Goal: Find specific page/section: Find specific page/section

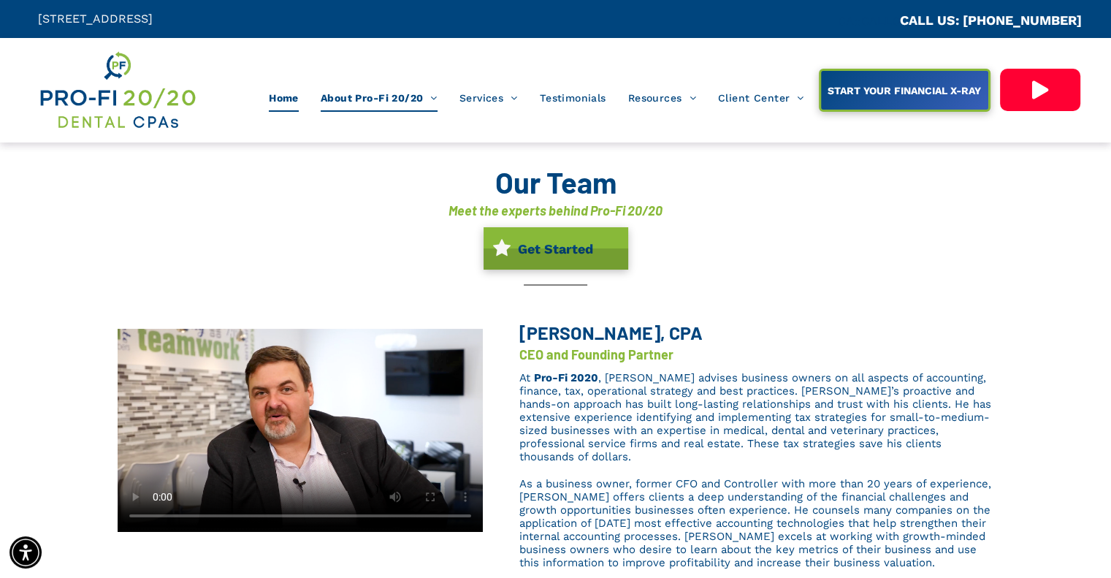
click at [273, 97] on span "Home" at bounding box center [284, 98] width 30 height 28
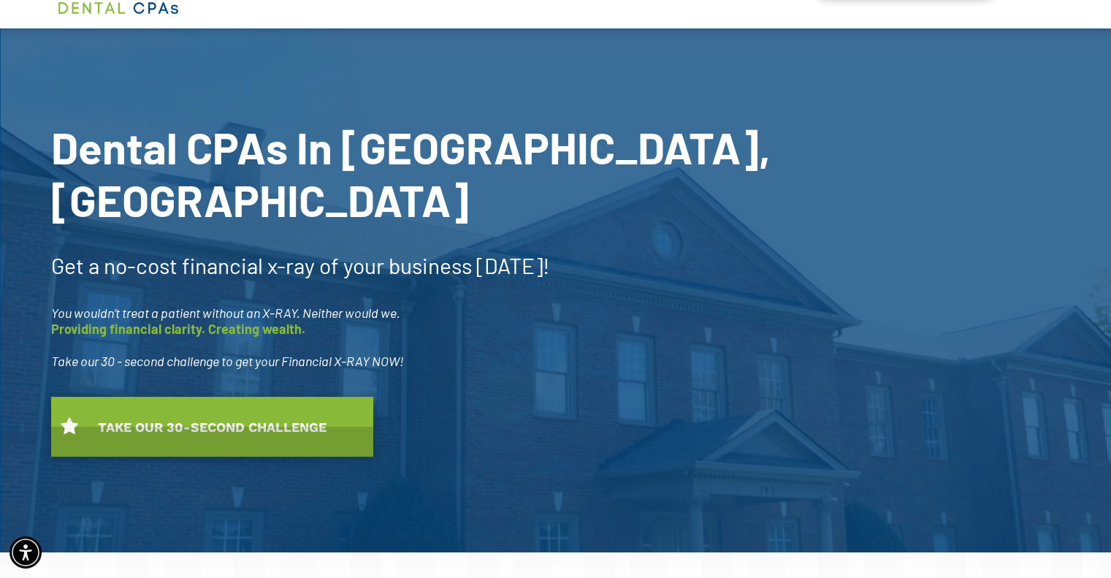
scroll to position [105, 0]
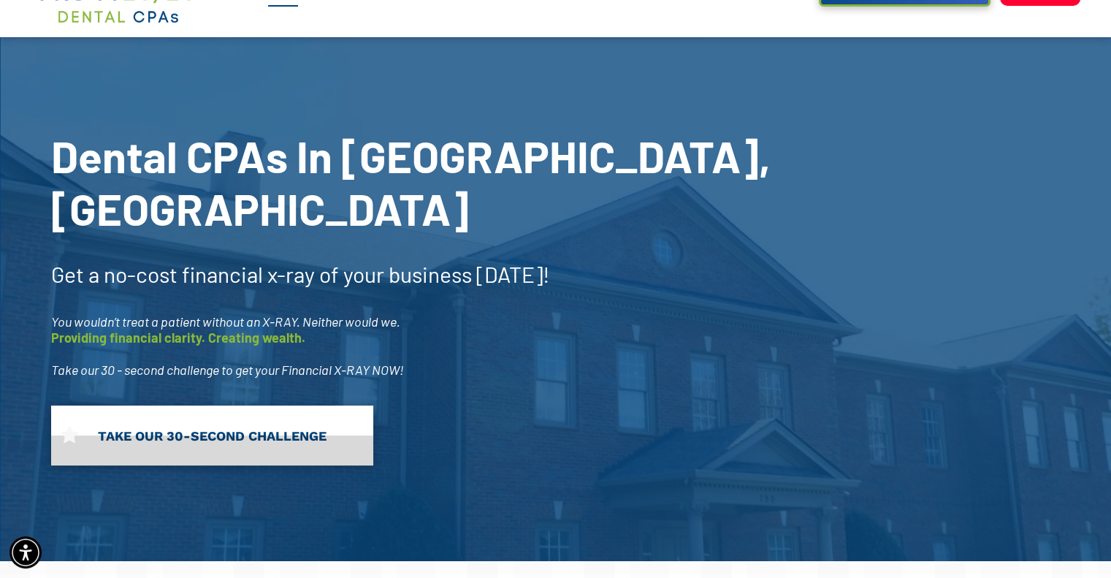
click at [342, 405] on link "TAKE OUR 30-SECOND CHALLENGE" at bounding box center [212, 435] width 322 height 60
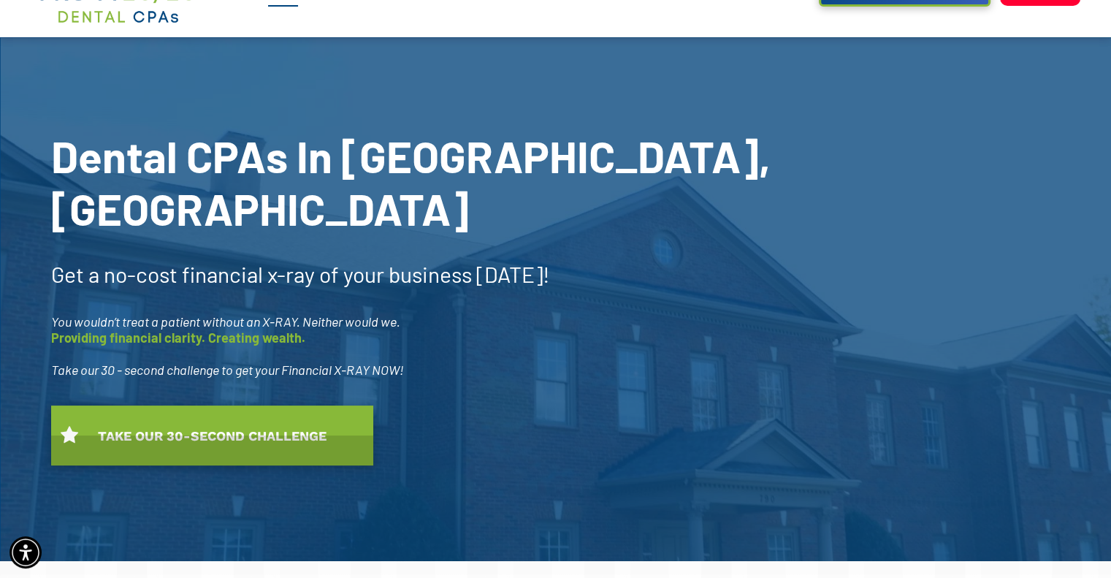
scroll to position [0, 0]
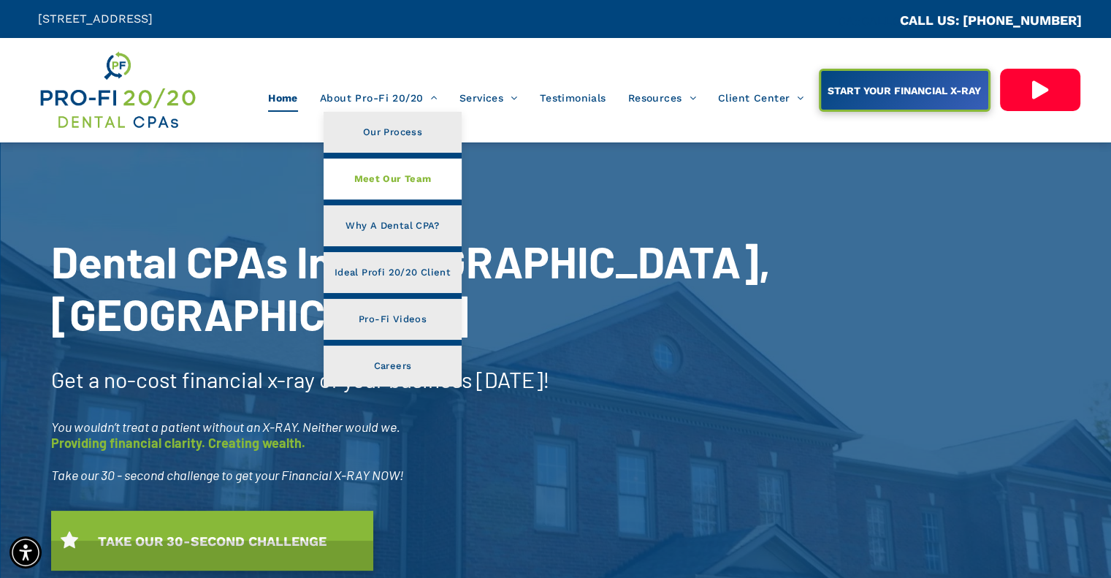
click at [380, 177] on span "Meet Our Team" at bounding box center [391, 178] width 77 height 19
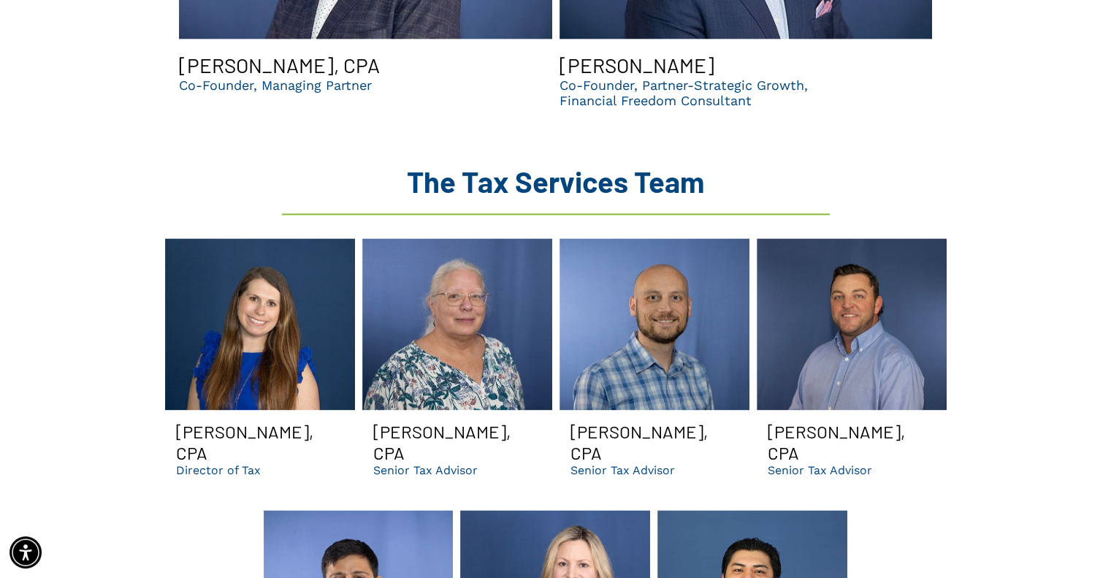
scroll to position [1752, 0]
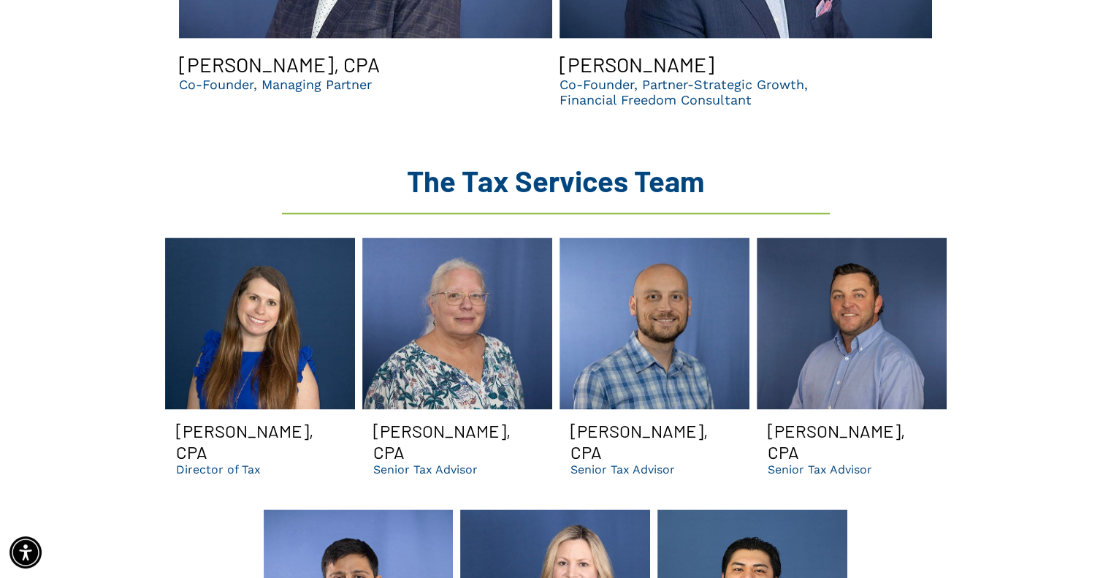
click at [731, 409] on span "[PERSON_NAME], CPA Senior Tax Advisor Button" at bounding box center [654, 448] width 190 height 78
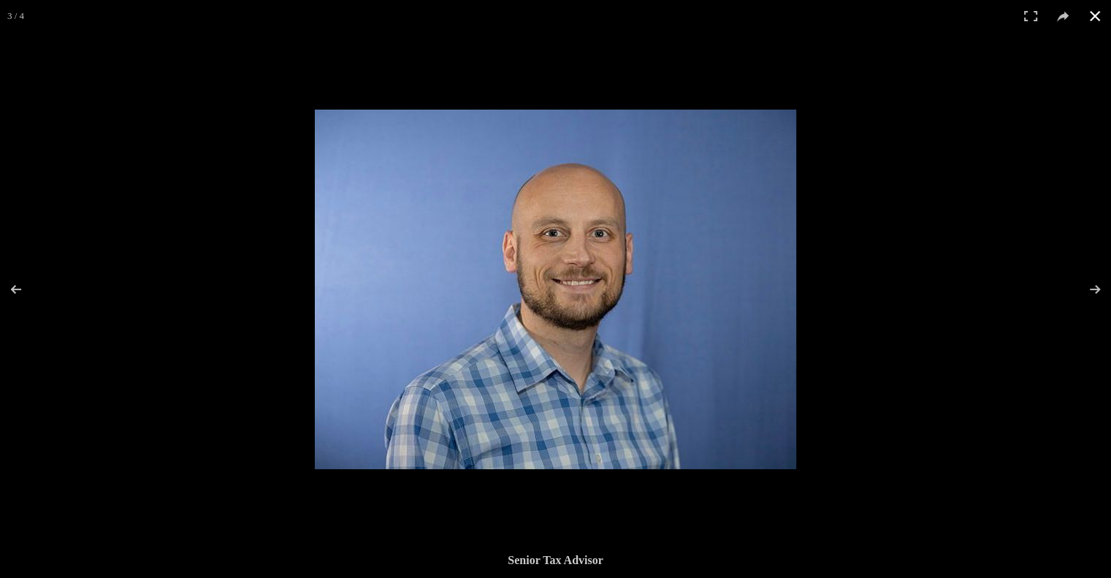
click at [1093, 10] on button at bounding box center [1094, 16] width 32 height 32
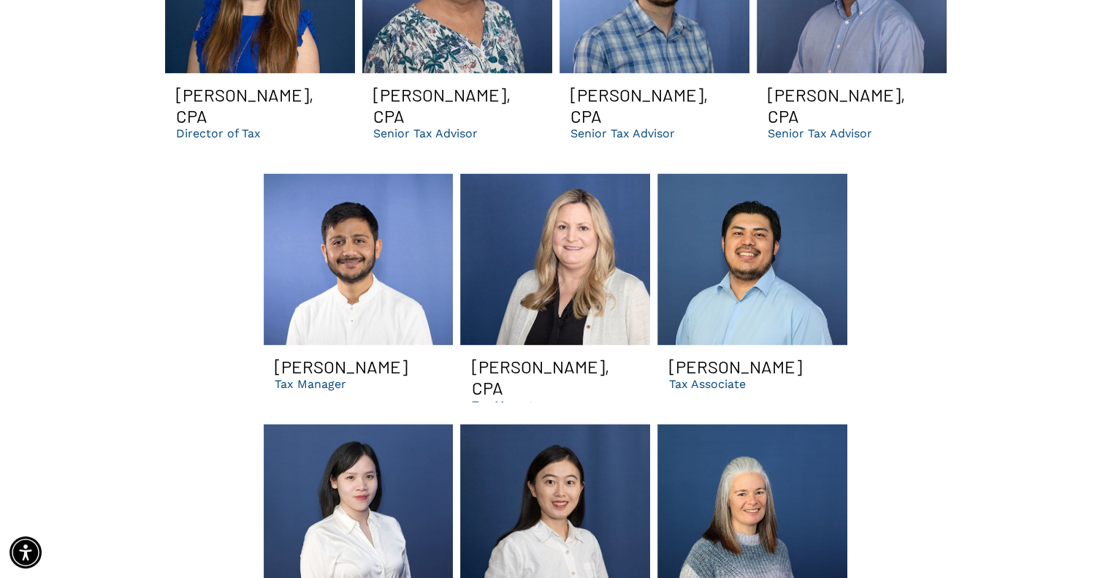
scroll to position [2141, 0]
